Goal: Task Accomplishment & Management: Complete application form

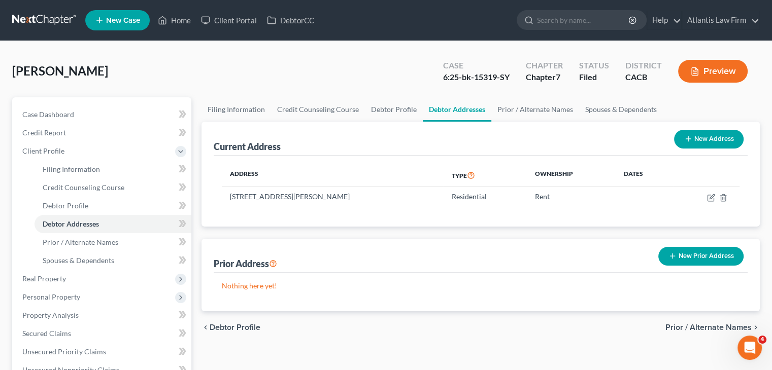
click at [29, 14] on link at bounding box center [44, 20] width 65 height 18
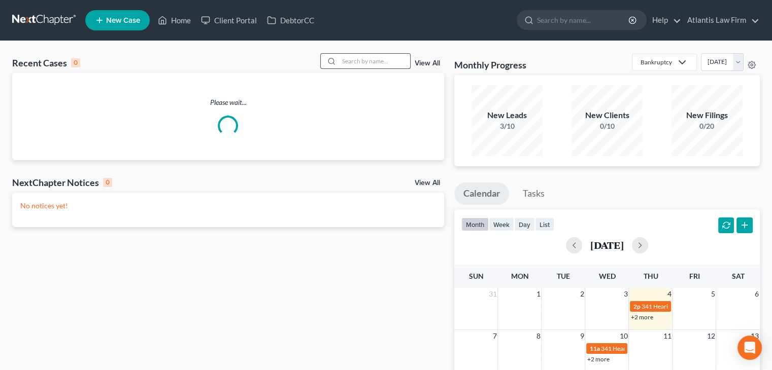
click at [379, 62] on input "search" at bounding box center [374, 61] width 71 height 15
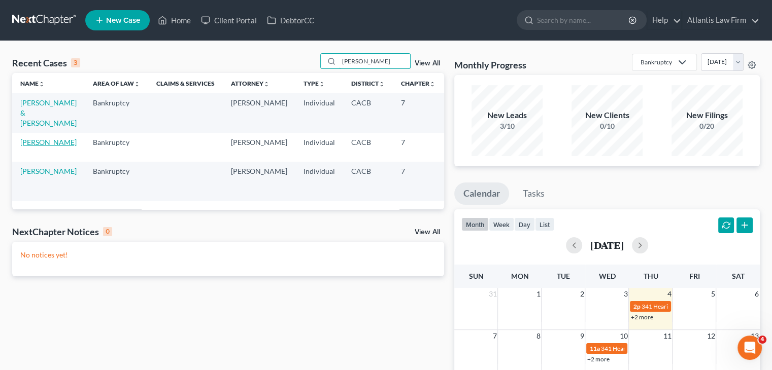
type input "allen"
click at [36, 147] on link "Allen, Angela" at bounding box center [48, 142] width 56 height 9
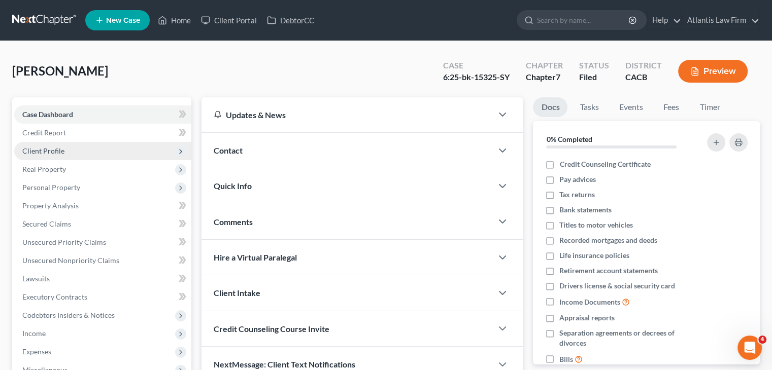
click at [53, 155] on span "Client Profile" at bounding box center [102, 151] width 177 height 18
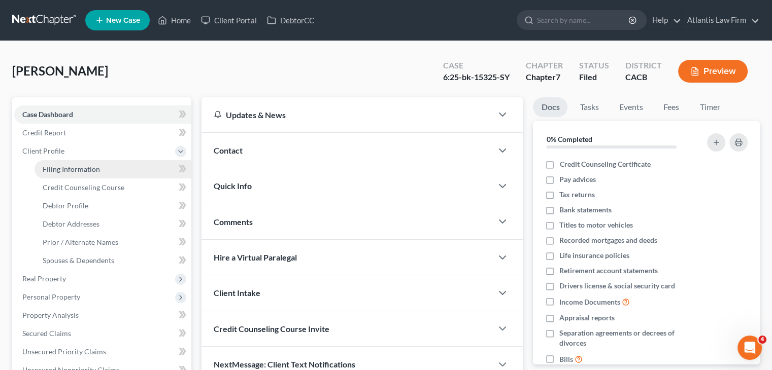
click at [60, 167] on span "Filing Information" at bounding box center [71, 169] width 57 height 9
select select "1"
select select "0"
select select "4"
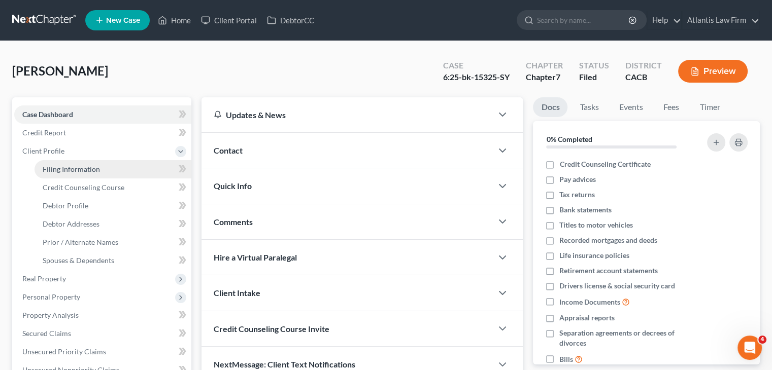
select select "1"
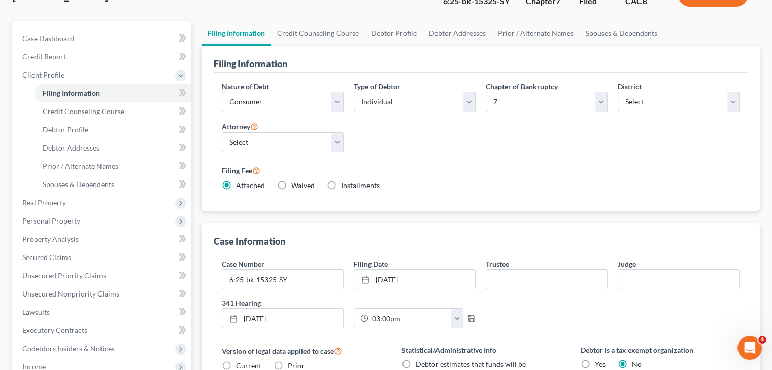
scroll to position [75, 0]
click at [323, 39] on link "Credit Counseling Course" at bounding box center [318, 34] width 94 height 24
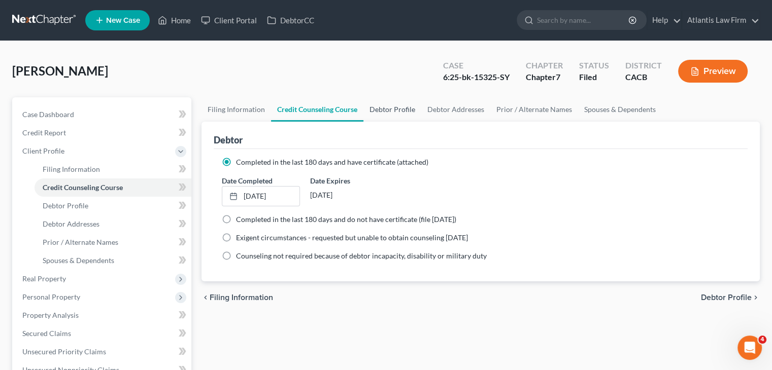
click at [392, 110] on link "Debtor Profile" at bounding box center [392, 109] width 58 height 24
select select "0"
select select "3"
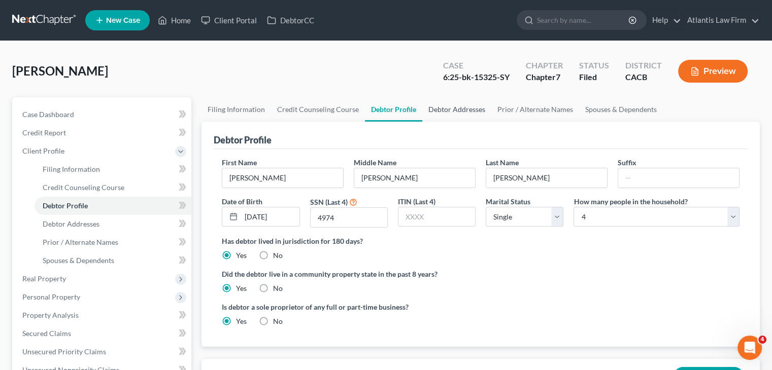
click at [449, 112] on link "Debtor Addresses" at bounding box center [456, 109] width 69 height 24
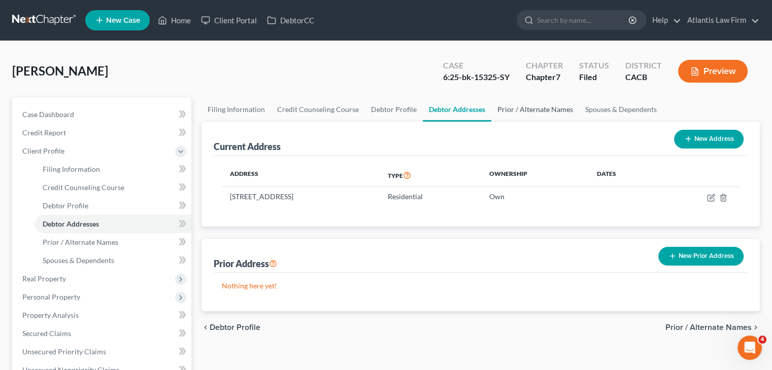
click at [511, 116] on link "Prior / Alternate Names" at bounding box center [535, 109] width 88 height 24
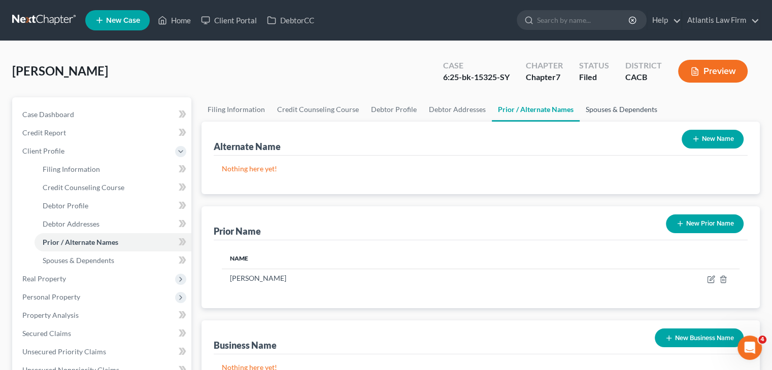
click at [593, 109] on link "Spouses & Dependents" at bounding box center [622, 109] width 84 height 24
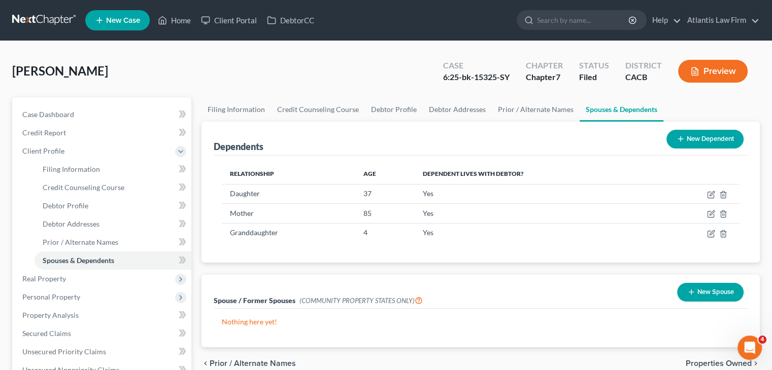
click at [768, 279] on div "Allen, Angela Upgraded Case 6:25-bk-15325-SY Chapter Chapter 7 Status Filed Dis…" at bounding box center [386, 336] width 772 height 590
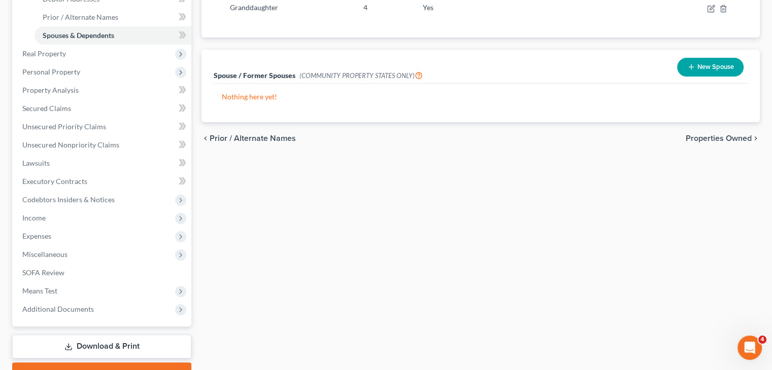
scroll to position [254, 0]
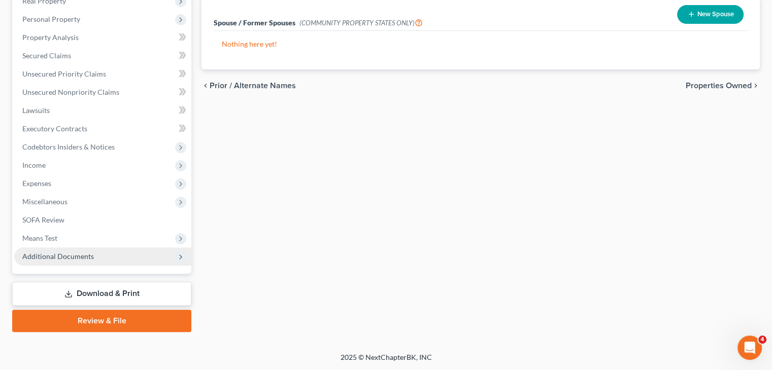
click at [105, 258] on span "Additional Documents" at bounding box center [102, 257] width 177 height 18
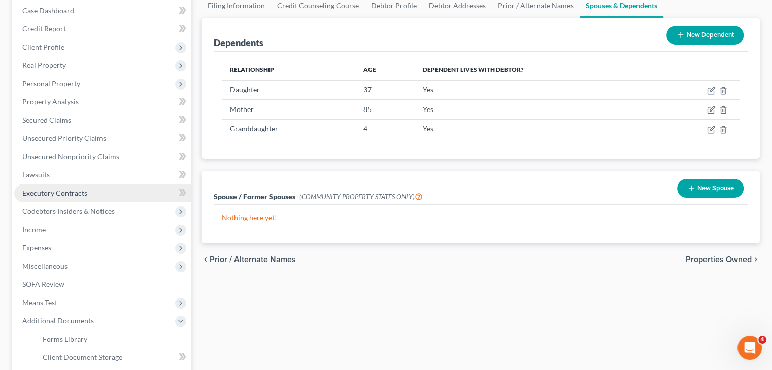
scroll to position [0, 0]
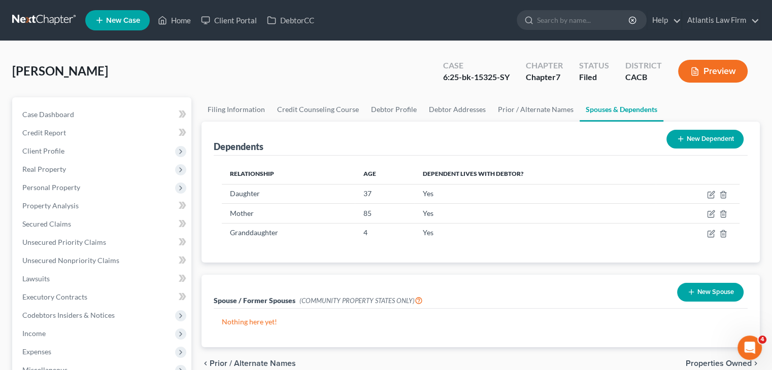
click at [754, 101] on ul "Filing Information Credit Counseling Course Debtor Profile Debtor Addresses Pri…" at bounding box center [480, 109] width 558 height 24
